Goal: Find contact information: Find contact information

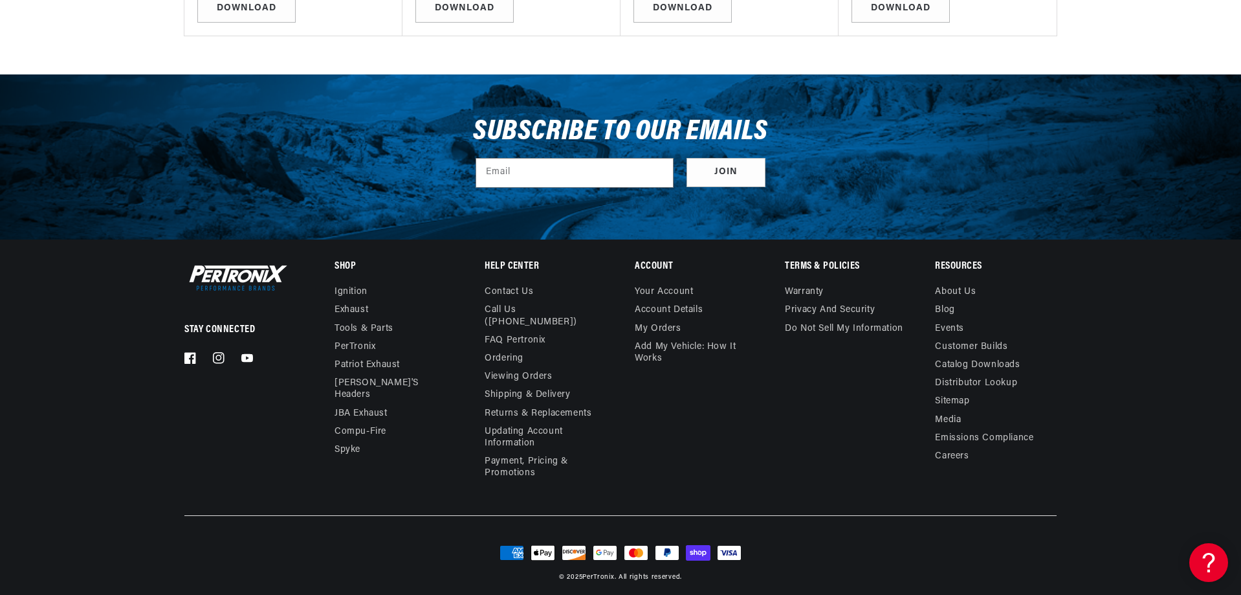
scroll to position [0, 692]
click at [519, 294] on link "Contact us" at bounding box center [509, 293] width 49 height 15
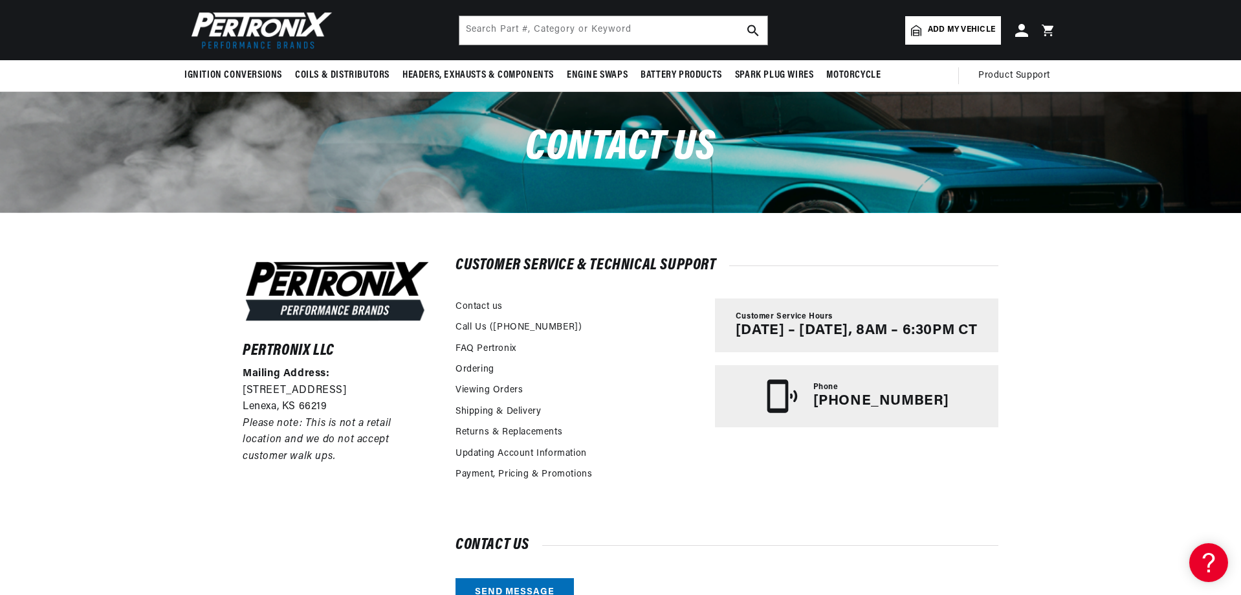
scroll to position [0, 692]
